Goal: Task Accomplishment & Management: Use online tool/utility

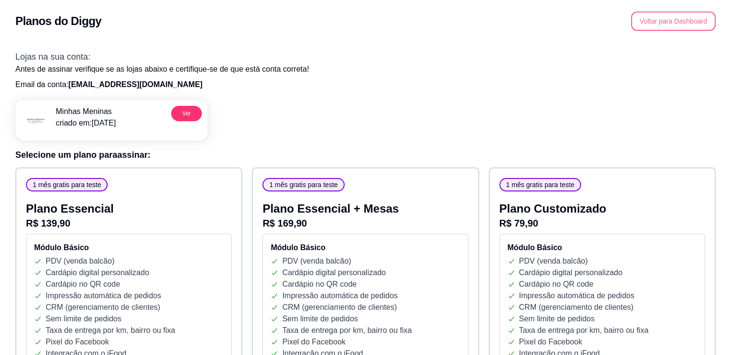
click at [713, 23] on button "Voltar para Dashboard" at bounding box center [673, 21] width 85 height 19
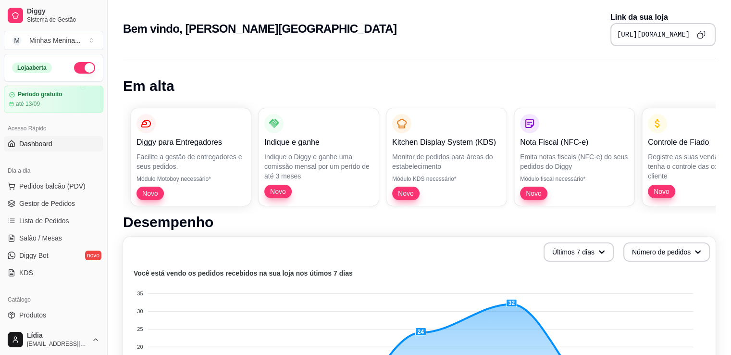
click at [37, 209] on link "Gestor de Pedidos" at bounding box center [54, 203] width 100 height 15
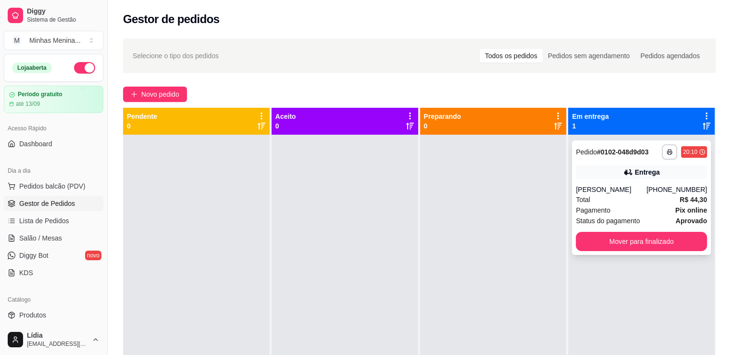
click at [600, 175] on div "Entrega" at bounding box center [641, 171] width 131 height 13
